Goal: Task Accomplishment & Management: Manage account settings

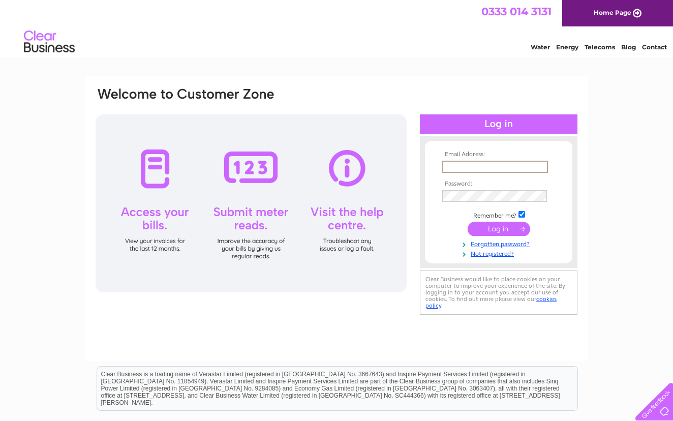
type input "[EMAIL_ADDRESS][DOMAIN_NAME]"
click at [493, 227] on input "submit" at bounding box center [499, 228] width 63 height 14
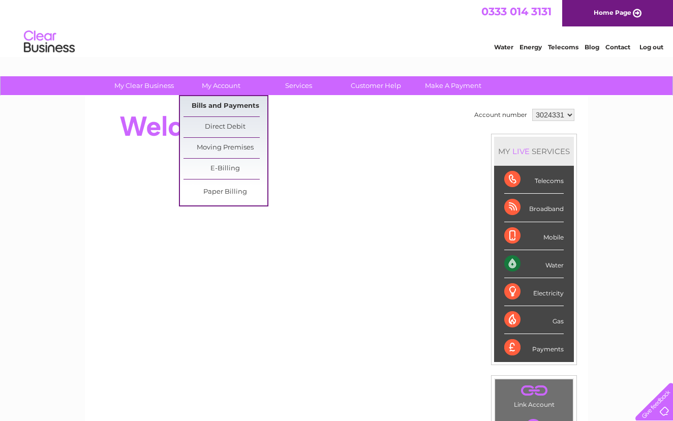
click at [245, 105] on link "Bills and Payments" at bounding box center [226, 106] width 84 height 20
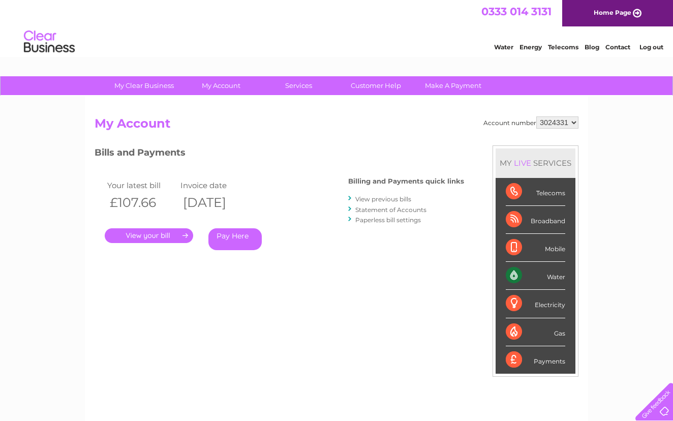
click at [160, 233] on link "." at bounding box center [149, 235] width 88 height 15
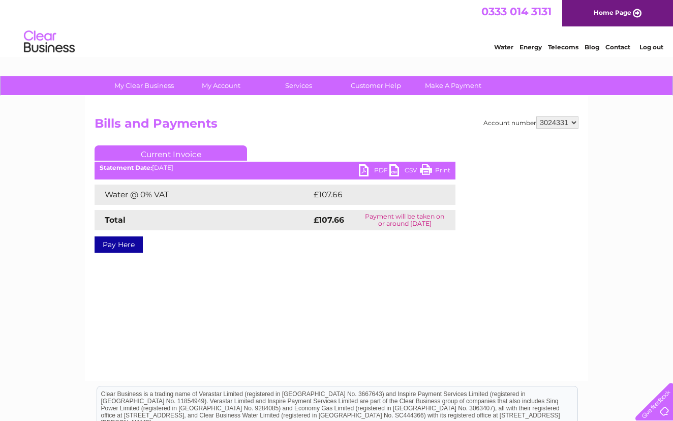
click at [370, 169] on link "PDF" at bounding box center [374, 171] width 31 height 15
click at [435, 168] on link "Print" at bounding box center [435, 171] width 31 height 15
